Goal: Check status: Check status

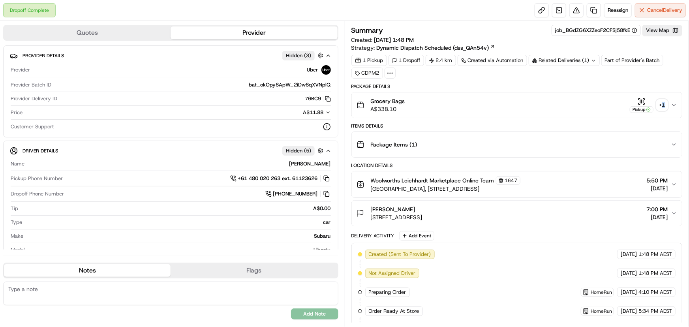
click at [664, 101] on div "+ 1" at bounding box center [662, 105] width 11 height 11
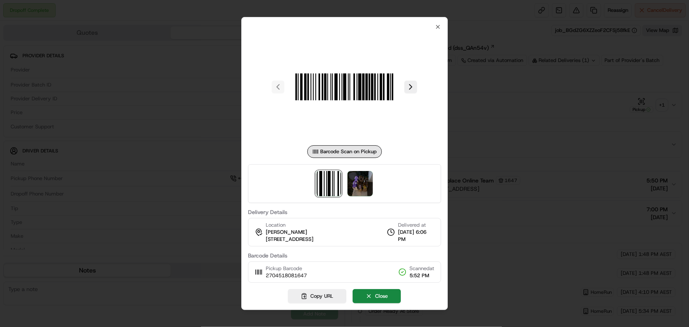
click at [373, 181] on div at bounding box center [345, 183] width 194 height 39
click at [367, 181] on img at bounding box center [360, 183] width 25 height 25
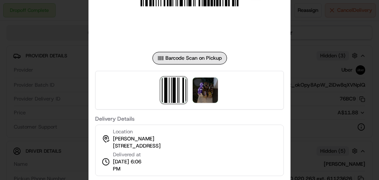
click at [304, 41] on div at bounding box center [189, 90] width 379 height 180
